Goal: Transaction & Acquisition: Purchase product/service

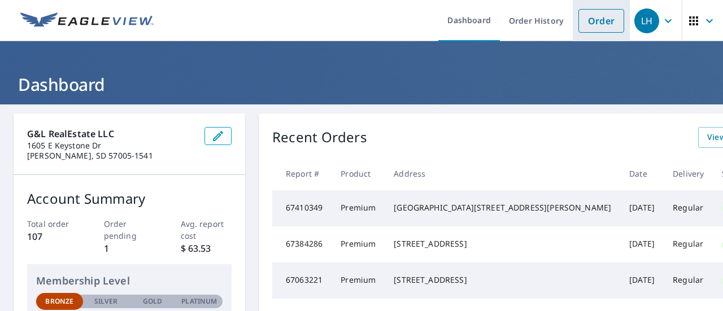
click at [590, 21] on link "Order" at bounding box center [602, 21] width 46 height 24
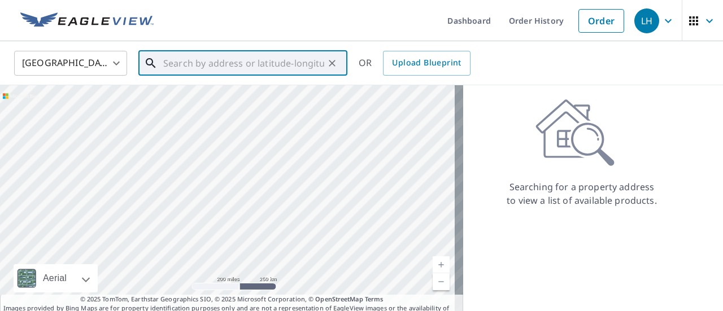
click at [216, 67] on input "text" at bounding box center [243, 63] width 161 height 32
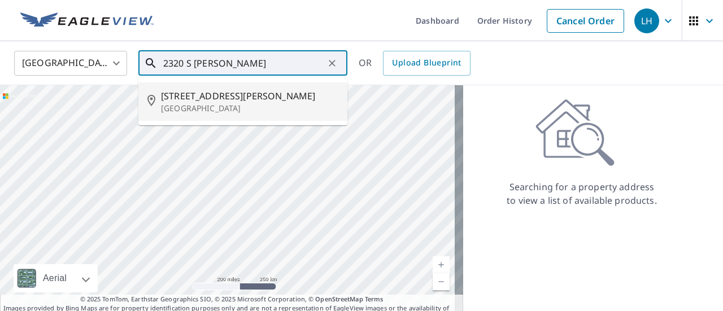
click at [274, 107] on p "[GEOGRAPHIC_DATA]" at bounding box center [249, 108] width 177 height 11
type input "[STREET_ADDRESS][PERSON_NAME]"
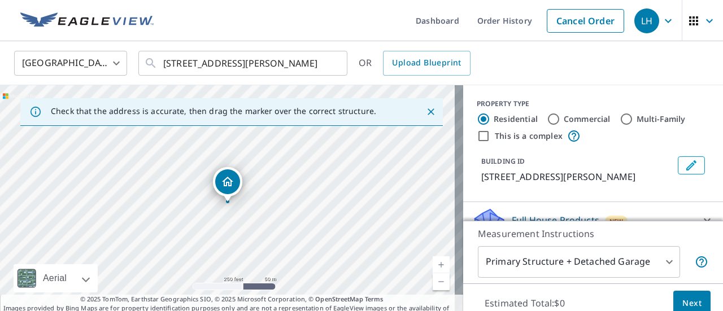
click at [433, 264] on link "Current Level 17, Zoom In" at bounding box center [441, 264] width 17 height 17
click at [434, 286] on link "Current Level 18, Zoom Out" at bounding box center [441, 281] width 17 height 17
click at [433, 285] on link "Current Level 17, Zoom Out" at bounding box center [441, 281] width 17 height 17
click at [433, 283] on link "Current Level 16, Zoom Out" at bounding box center [441, 281] width 17 height 17
click at [433, 259] on link "Current Level 15, Zoom In" at bounding box center [441, 264] width 17 height 17
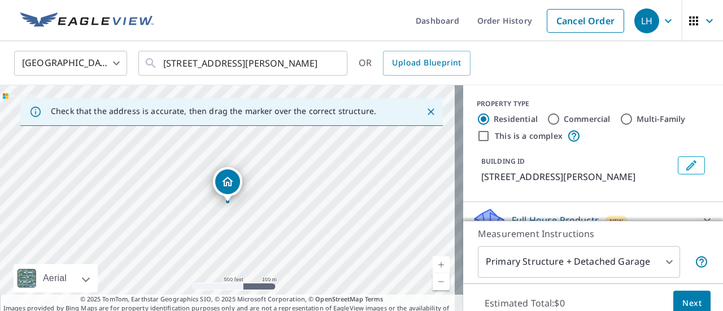
click at [433, 259] on link "Current Level 16, Zoom In" at bounding box center [441, 264] width 17 height 17
click at [433, 259] on link "Current Level 17, Zoom In" at bounding box center [441, 264] width 17 height 17
click at [433, 259] on link "Current Level 18, Zoom In" at bounding box center [441, 264] width 17 height 17
click at [433, 259] on link "Current Level 19, Zoom In" at bounding box center [441, 264] width 17 height 17
click at [433, 259] on link "Current Level 20, Zoom In Disabled" at bounding box center [441, 264] width 17 height 17
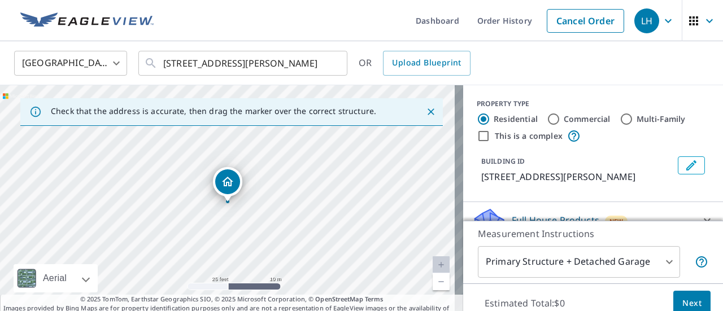
scroll to position [56, 0]
